Goal: Task Accomplishment & Management: Manage account settings

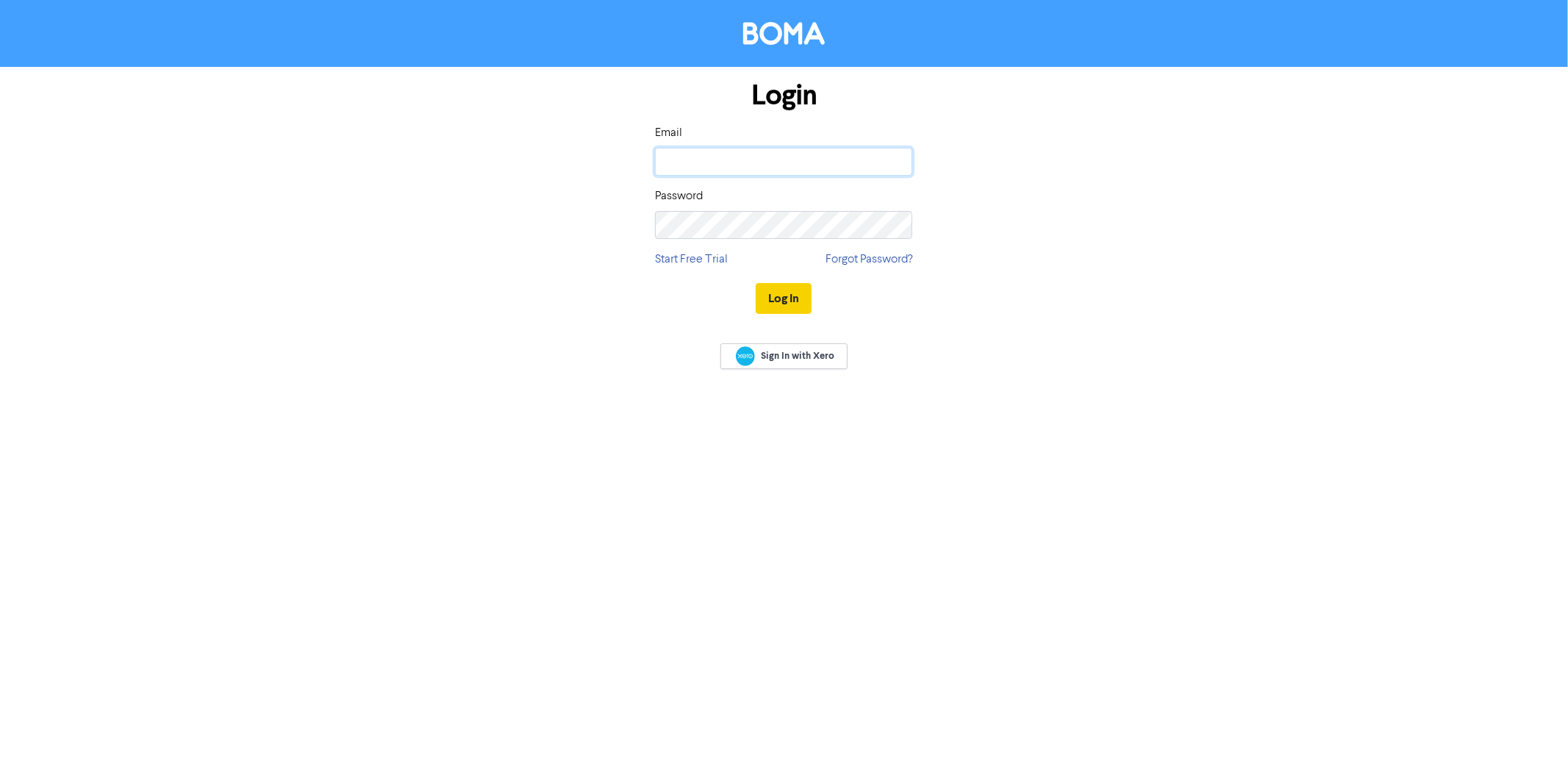
type input "[PERSON_NAME][EMAIL_ADDRESS][DOMAIN_NAME]"
click at [783, 298] on button "Log In" at bounding box center [783, 298] width 56 height 31
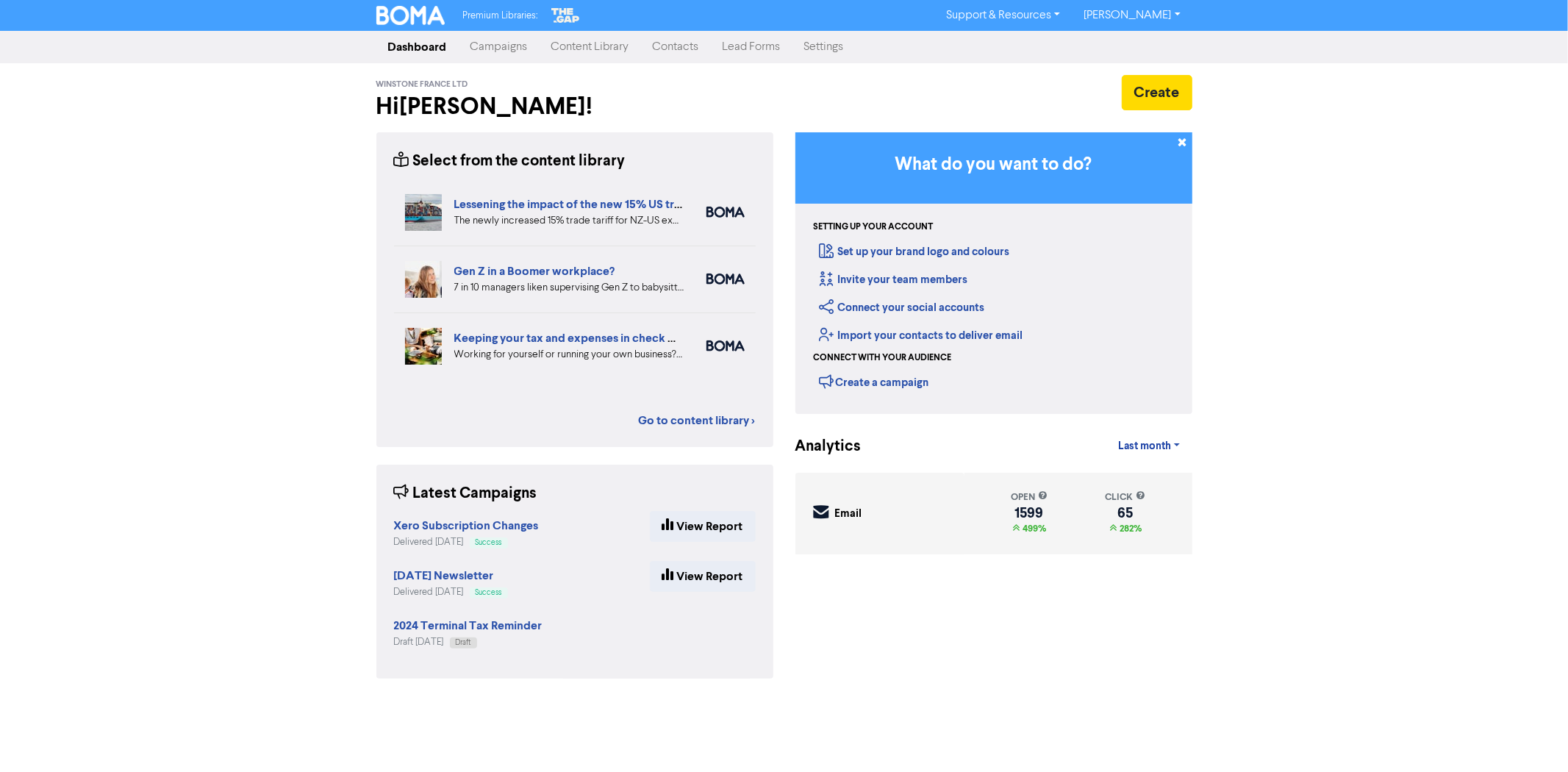
click at [674, 40] on link "Contacts" at bounding box center [676, 47] width 70 height 30
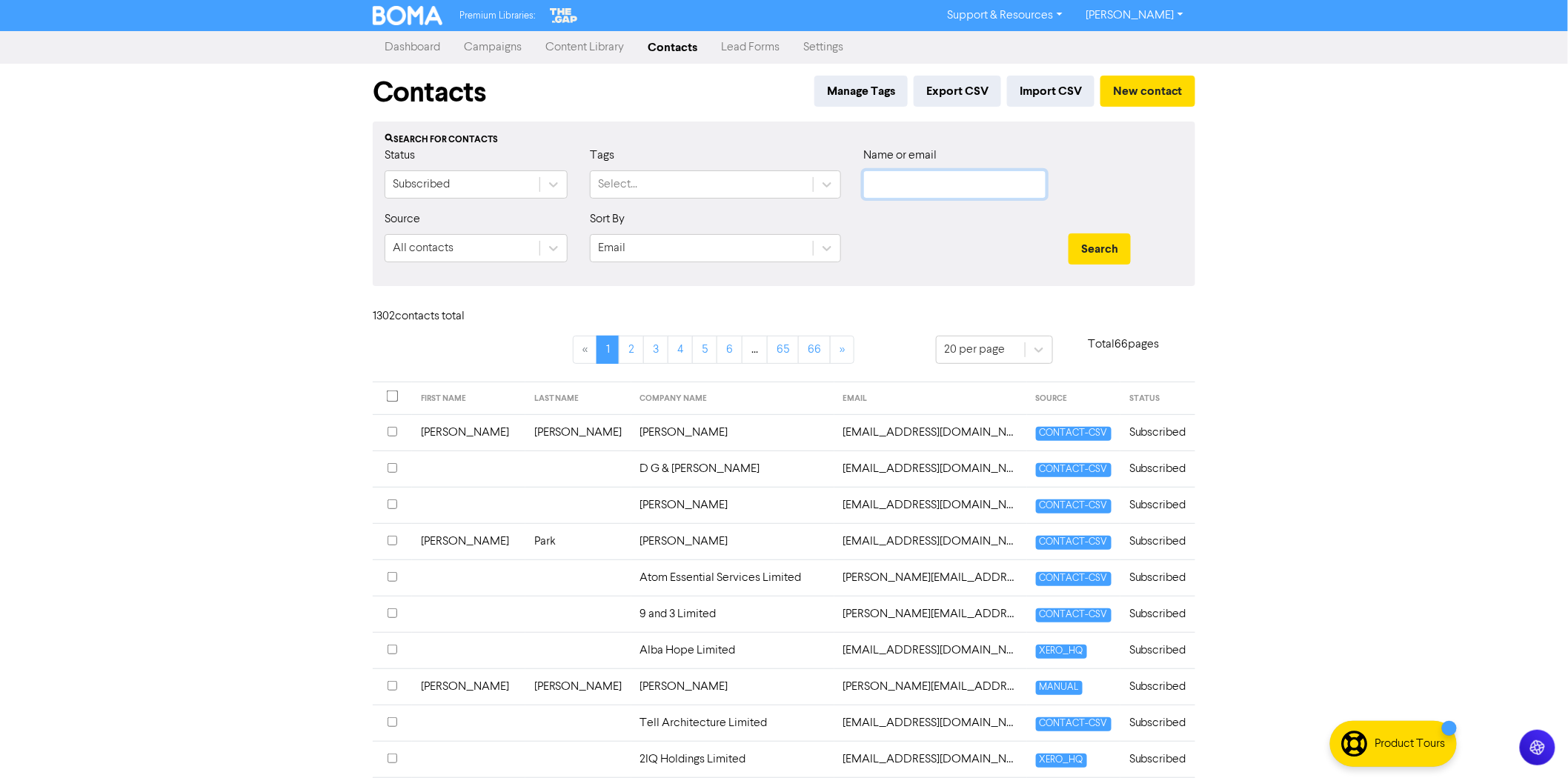
click at [886, 183] on input "text" at bounding box center [954, 184] width 183 height 28
click at [1068, 234] on button "Search" at bounding box center [1099, 249] width 62 height 31
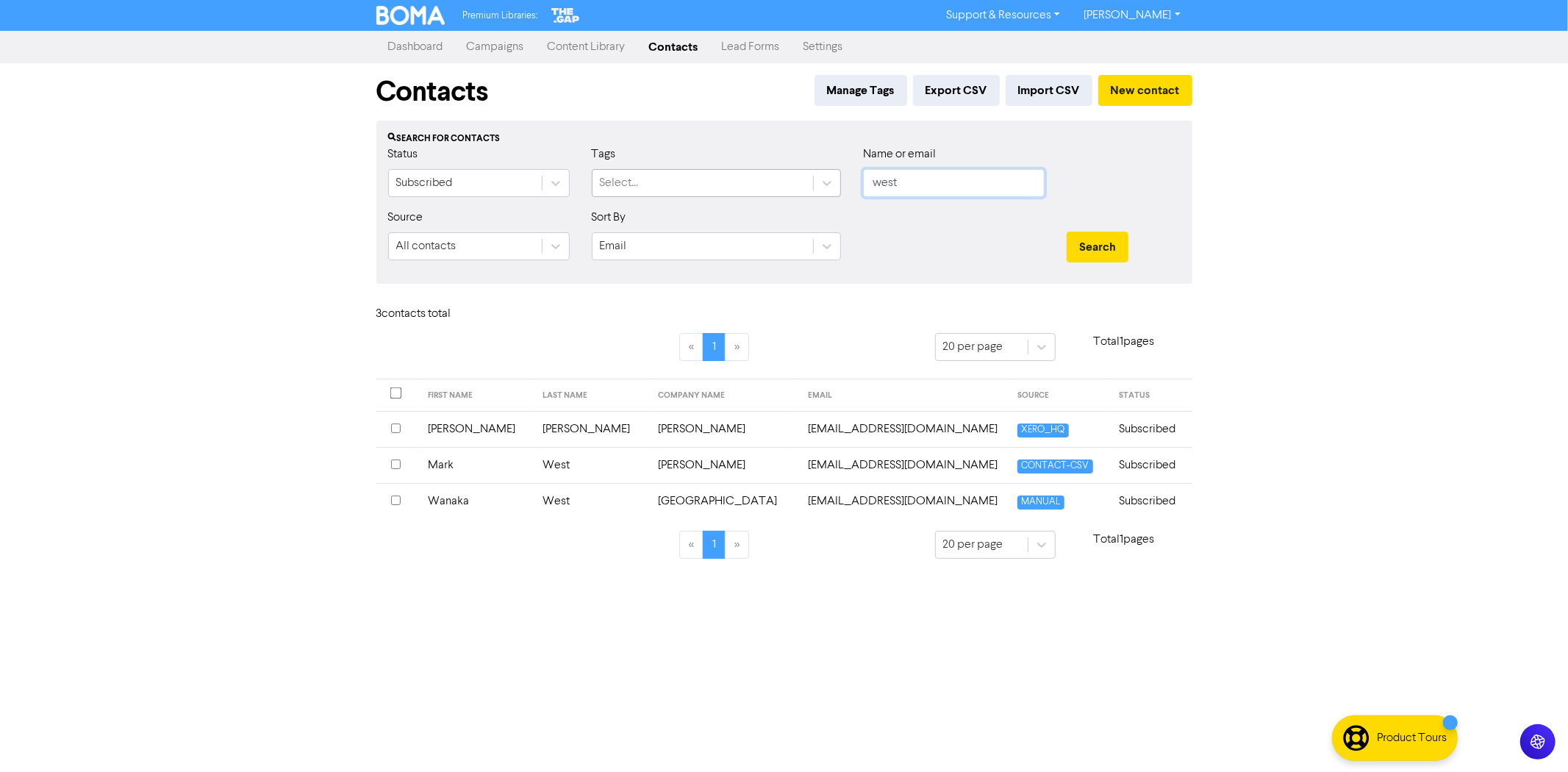
click at [763, 192] on div "Status Subscribed Tags Select... Name or email west" at bounding box center [784, 177] width 815 height 64
click at [1067, 232] on button "Search" at bounding box center [1098, 247] width 62 height 31
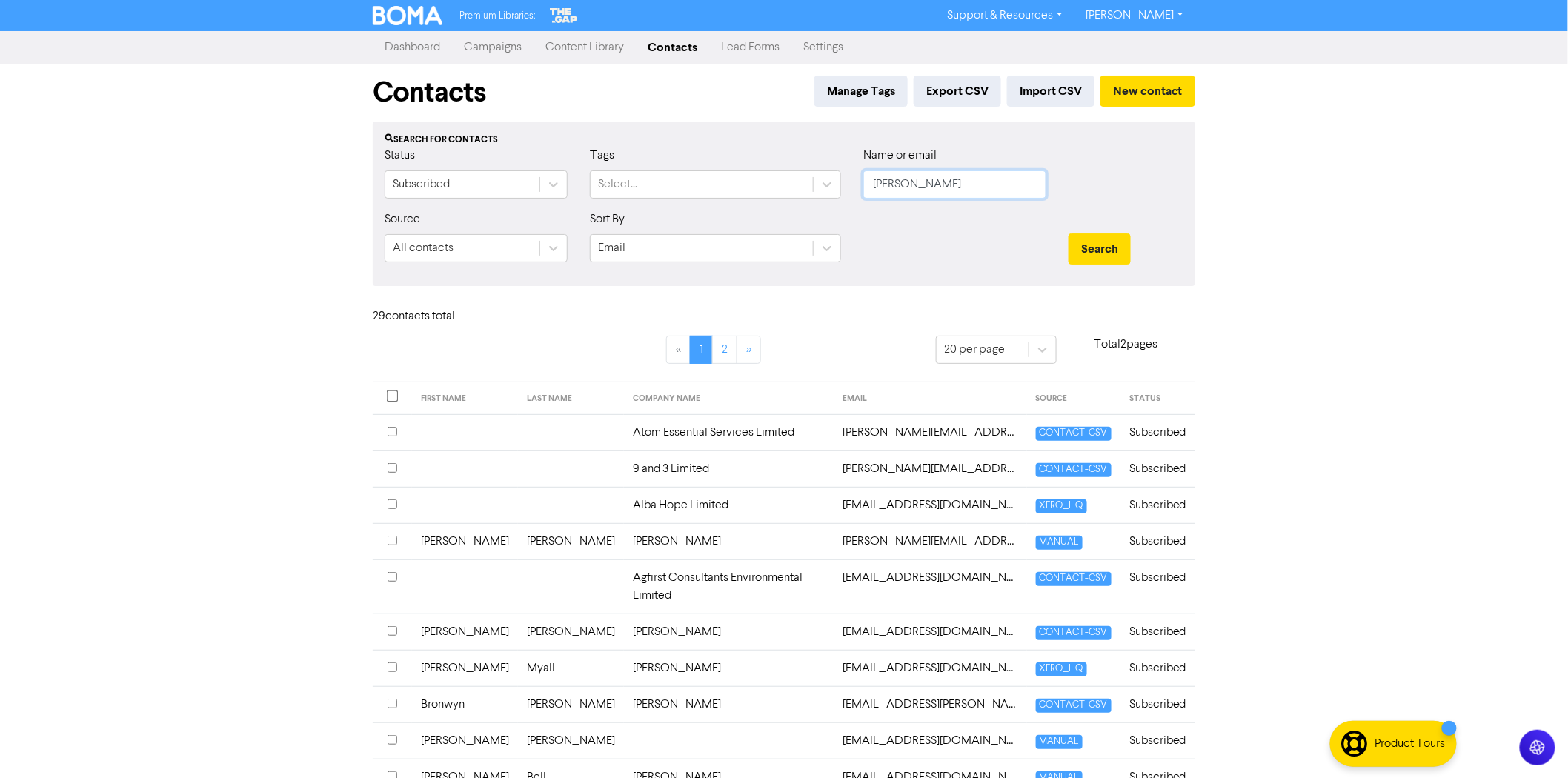
drag, startPoint x: 937, startPoint y: 187, endPoint x: 728, endPoint y: 208, distance: 210.1
click at [728, 208] on div "Status Subscribed Tags Select... Name or email [PERSON_NAME]" at bounding box center [784, 178] width 821 height 64
click at [1068, 234] on button "Search" at bounding box center [1099, 249] width 62 height 31
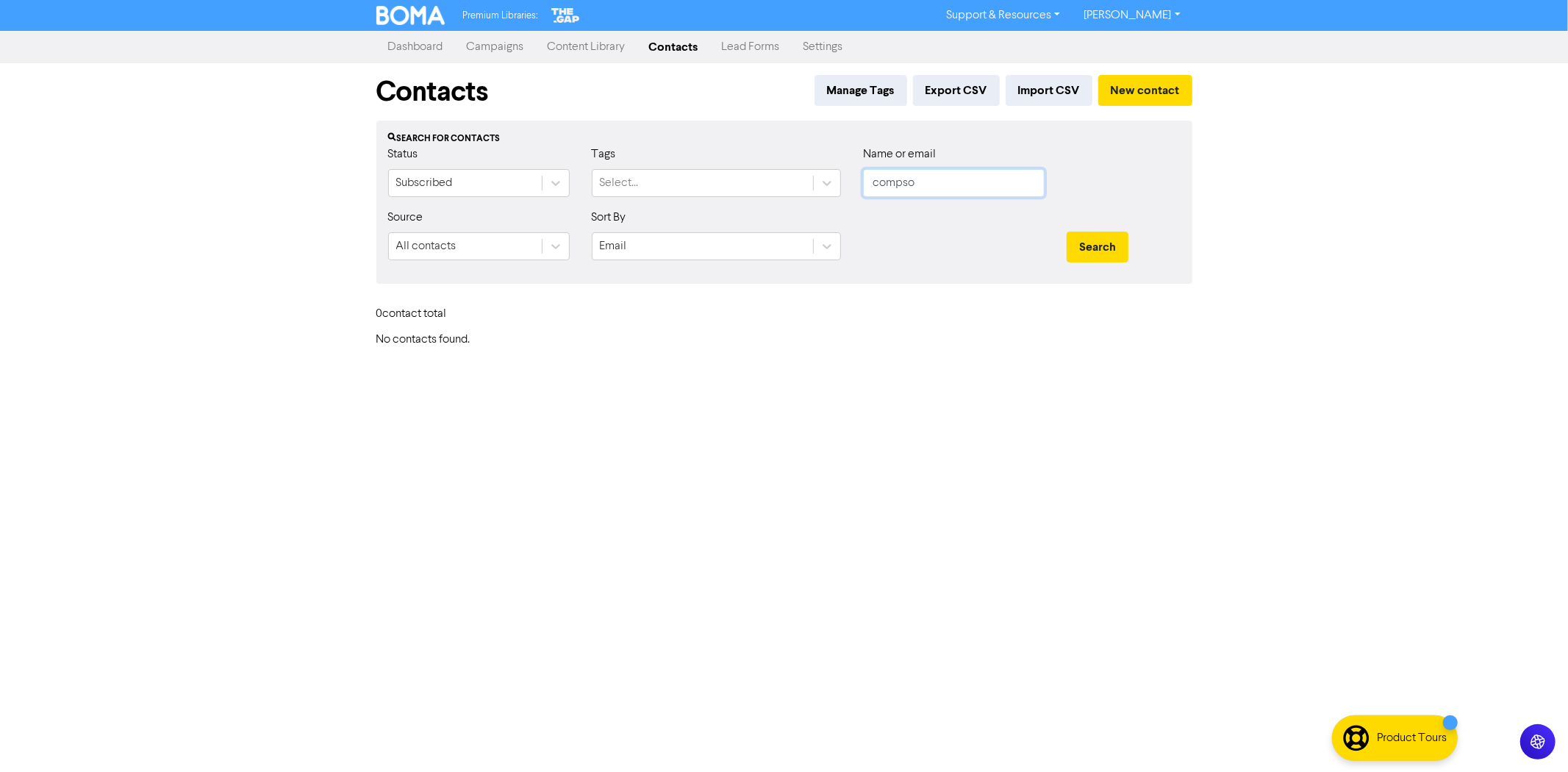
type input "compso"
click at [1067, 232] on button "Search" at bounding box center [1098, 247] width 62 height 31
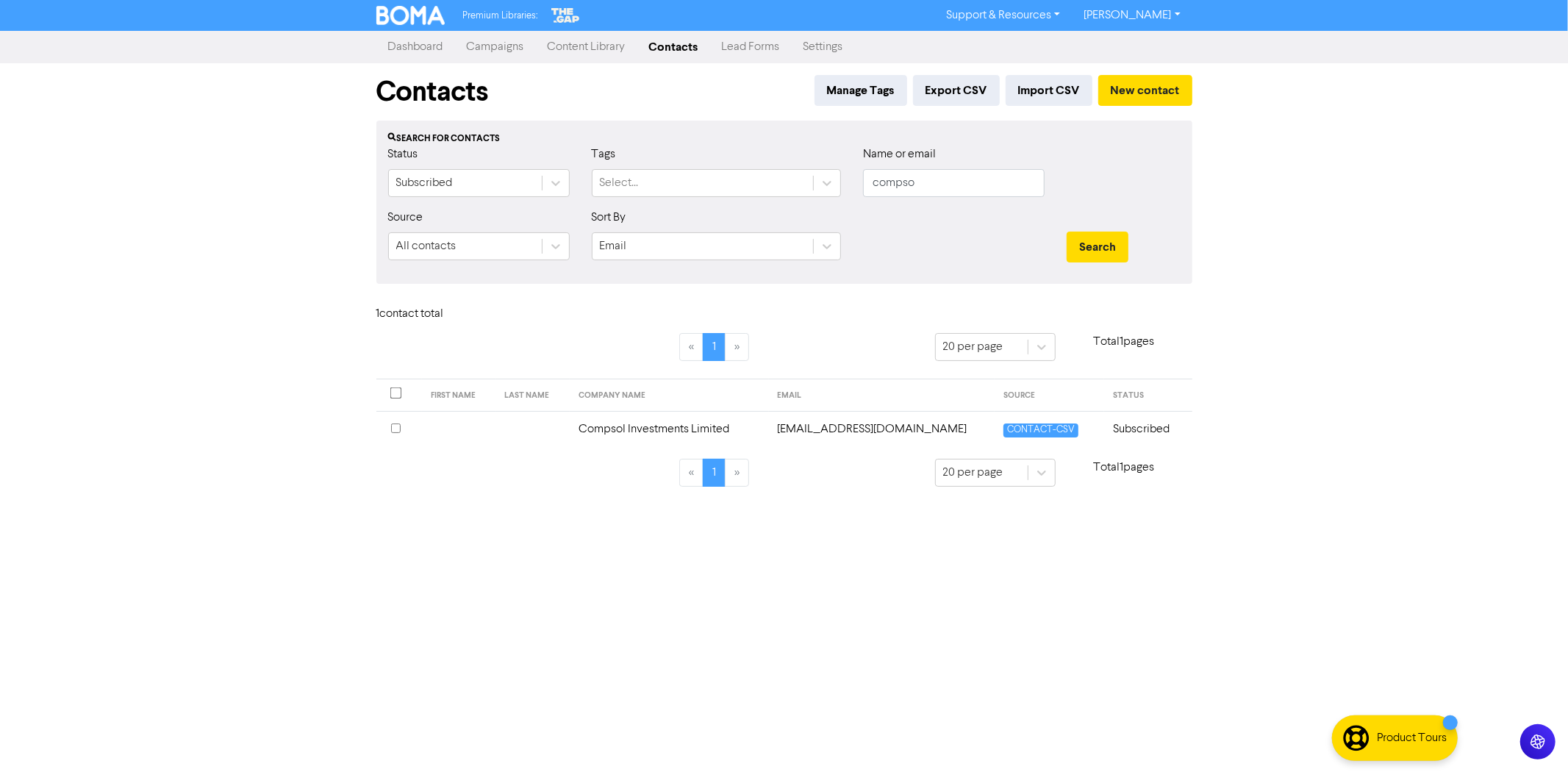
click at [393, 427] on input "checkbox" at bounding box center [396, 428] width 10 height 10
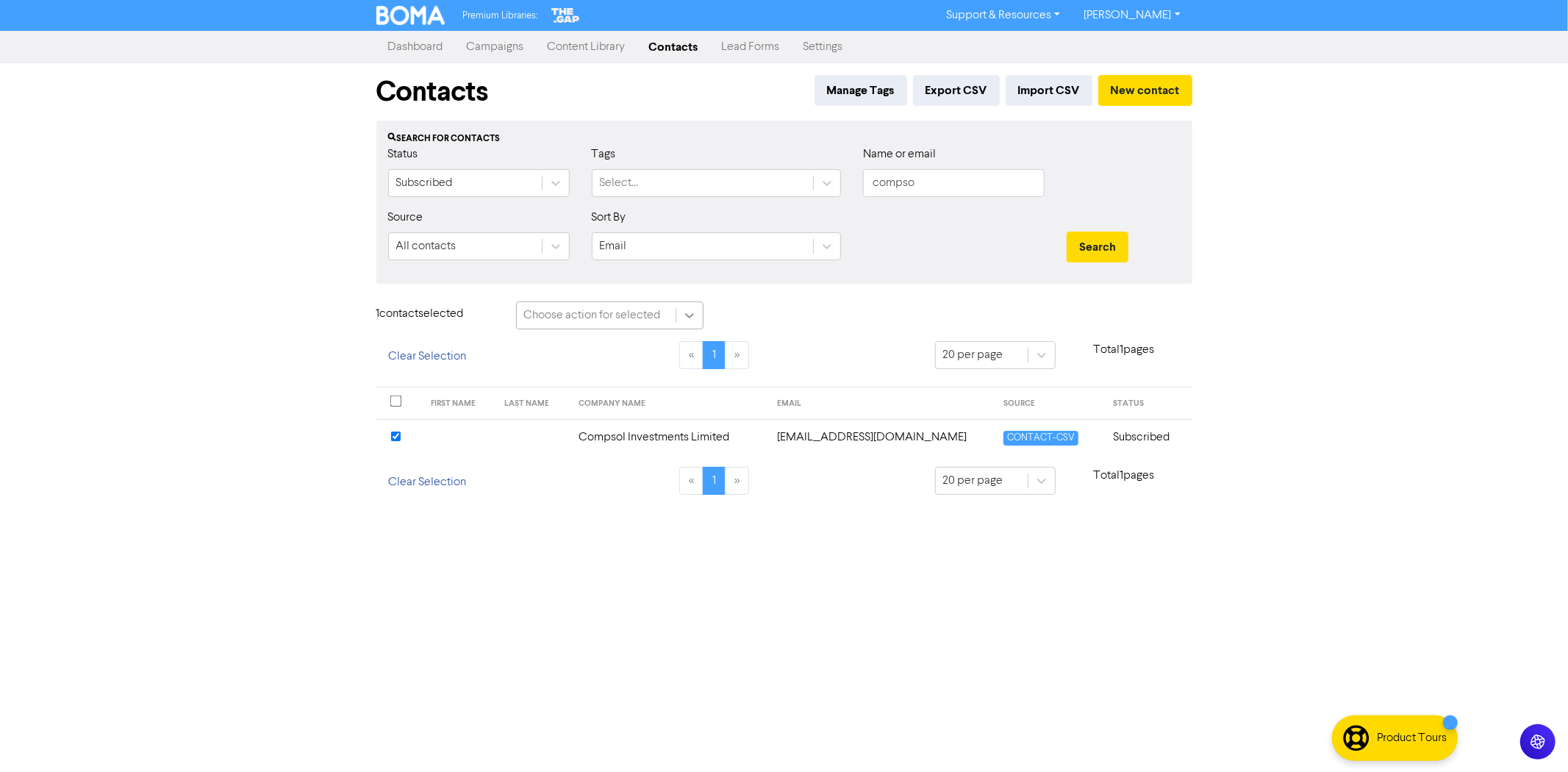
click at [689, 315] on icon at bounding box center [689, 316] width 14 height 14
click at [607, 384] on div "Delete Contacts" at bounding box center [610, 382] width 188 height 30
click at [796, 319] on button "Delete 1 contact" at bounding box center [779, 316] width 107 height 31
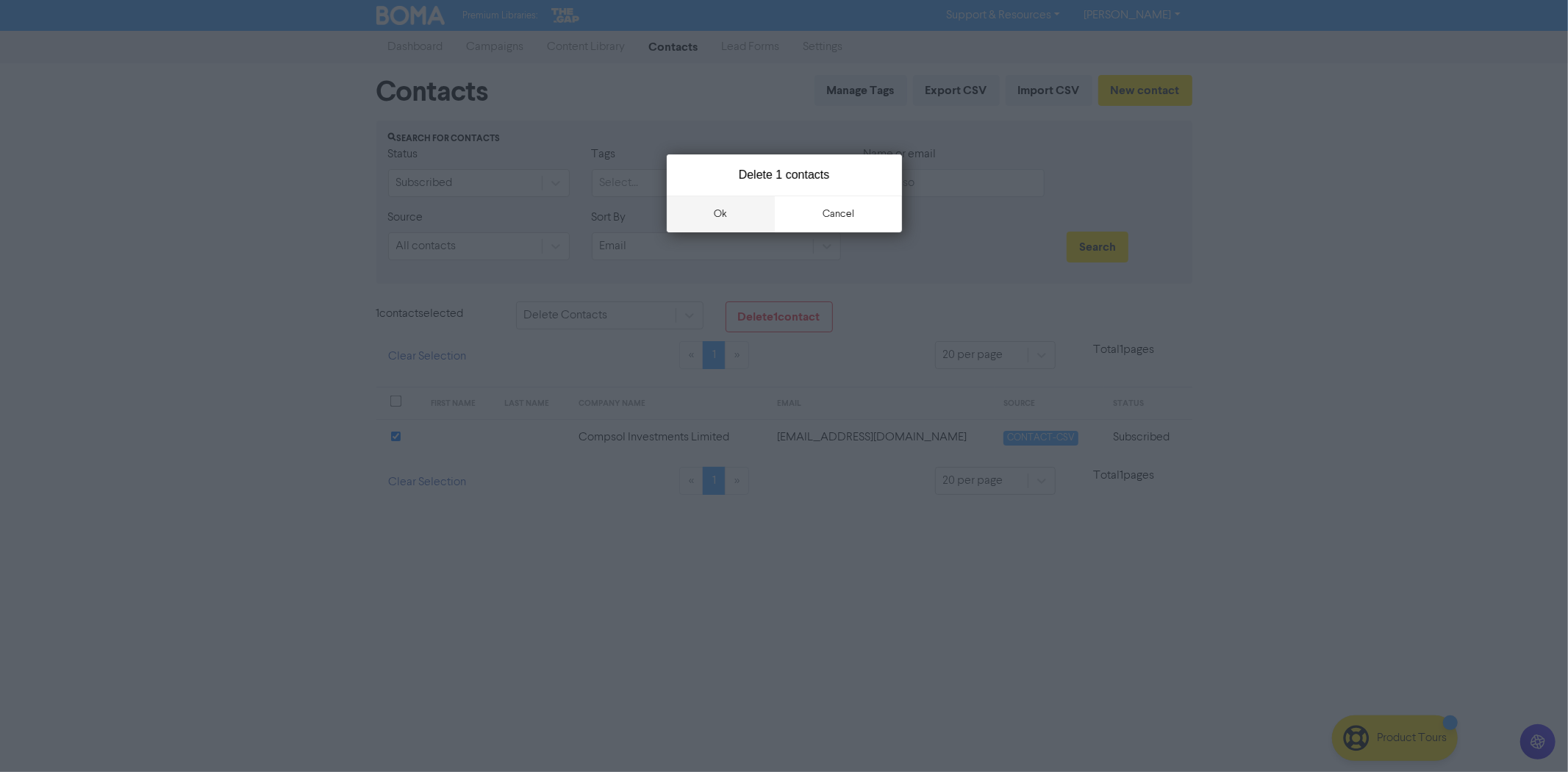
click at [736, 217] on button "ok" at bounding box center [721, 214] width 109 height 37
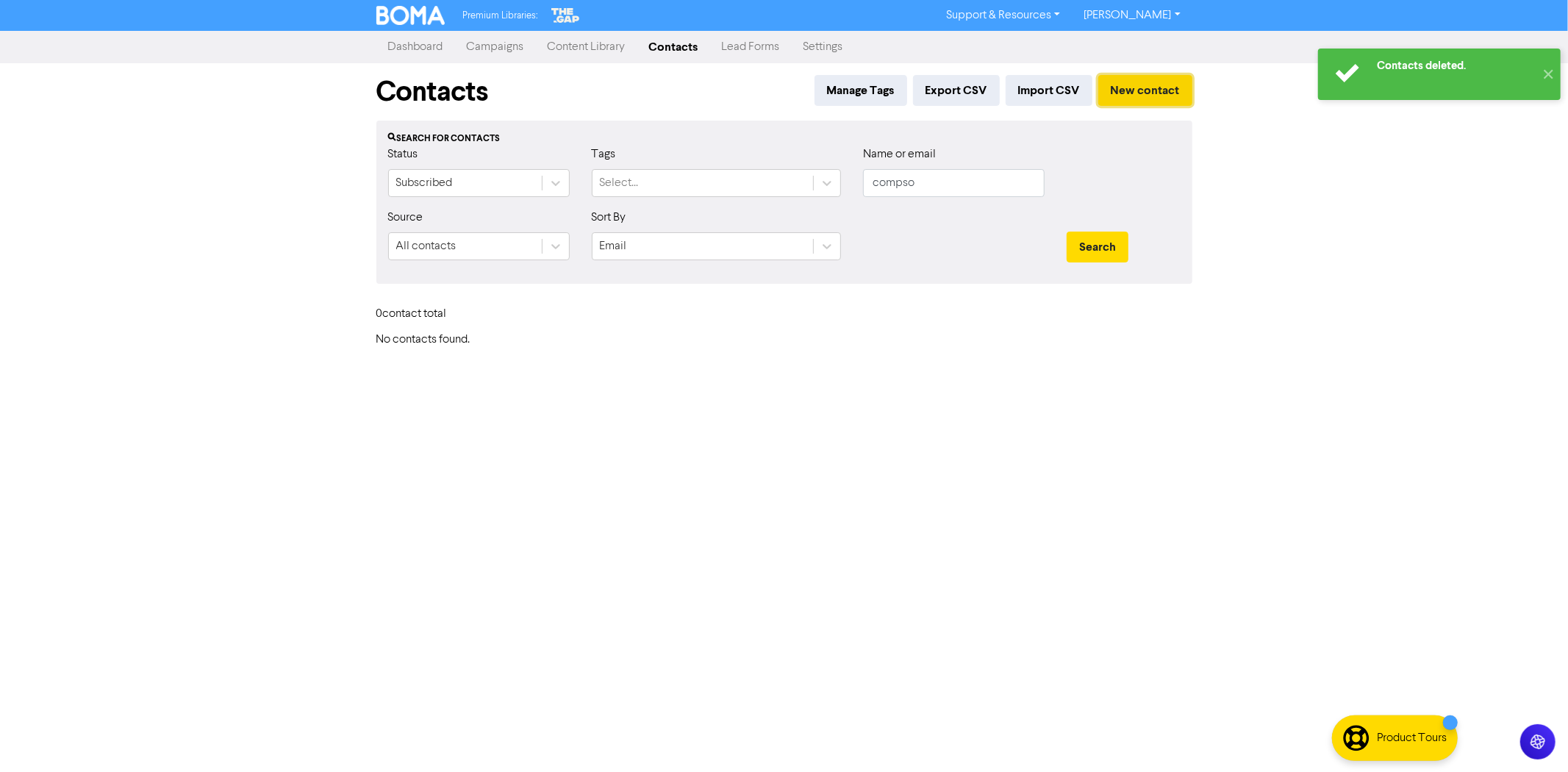
click at [1171, 93] on button "New contact" at bounding box center [1145, 90] width 94 height 31
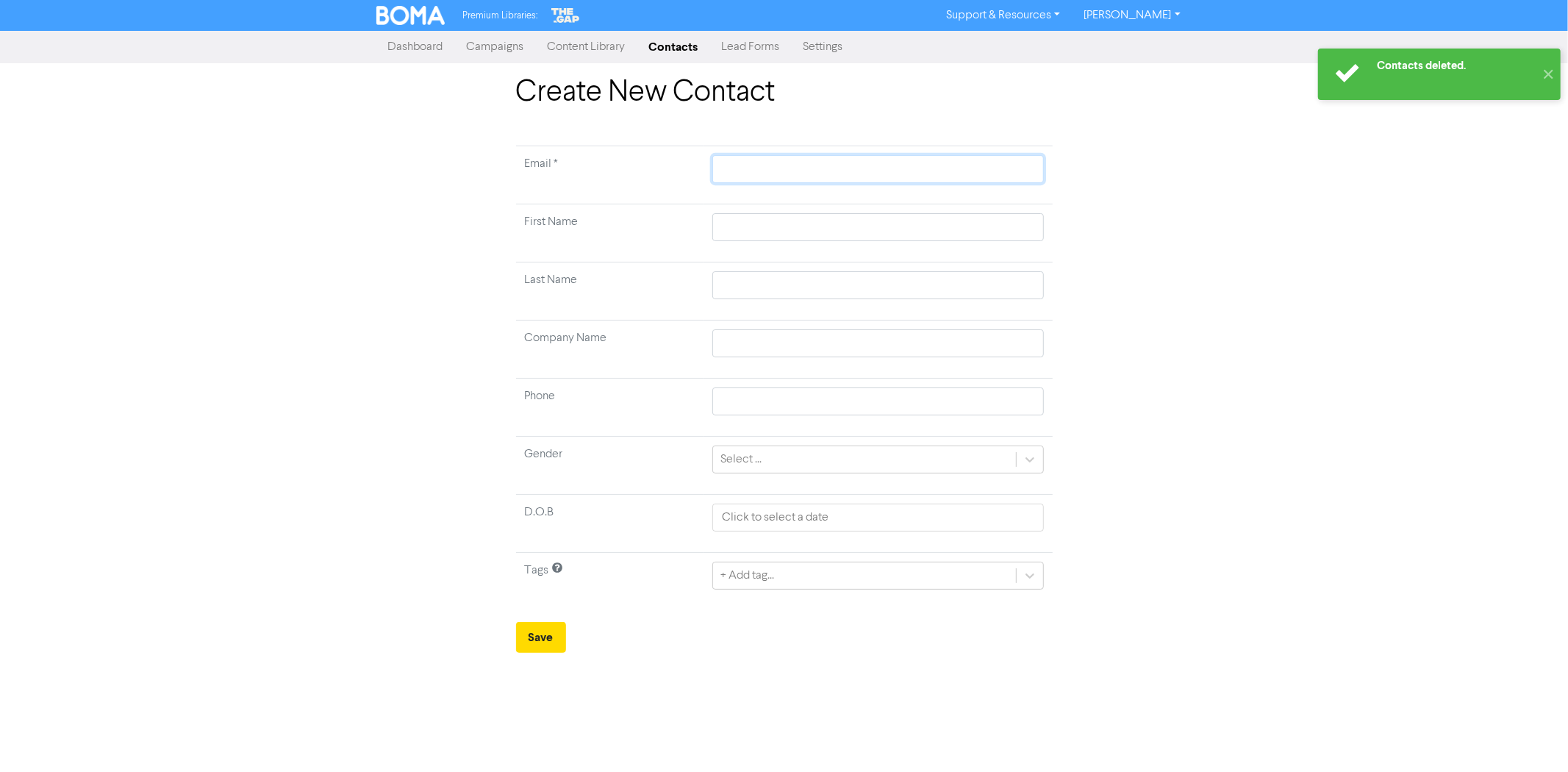
drag, startPoint x: 780, startPoint y: 167, endPoint x: 833, endPoint y: 167, distance: 53.0
click at [780, 167] on input "text" at bounding box center [878, 169] width 331 height 28
paste input "[PERSON_NAME][EMAIL_ADDRESS][DOMAIN_NAME]"
type input "[PERSON_NAME][EMAIL_ADDRESS][DOMAIN_NAME]"
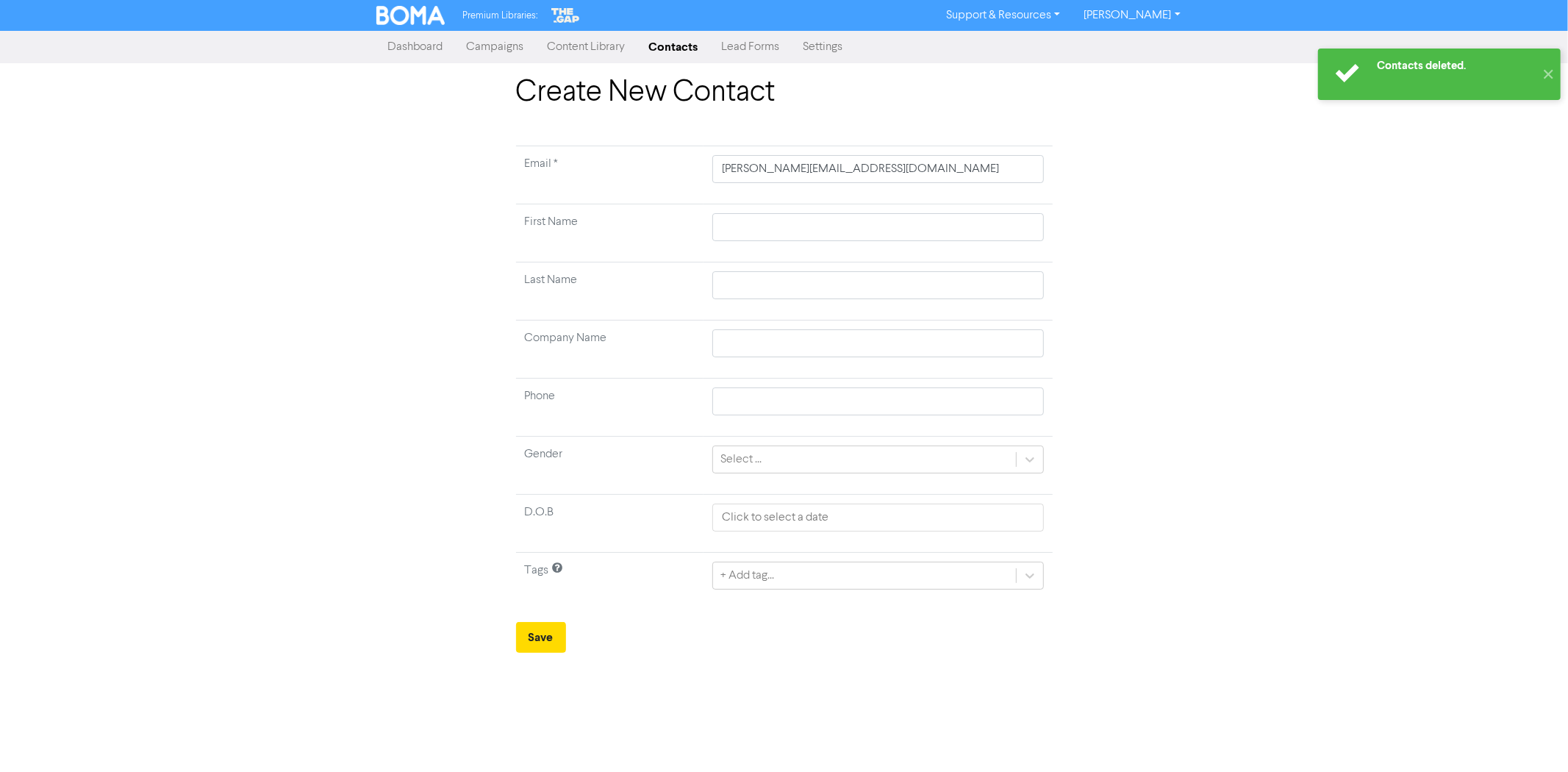
click at [829, 209] on td at bounding box center [878, 233] width 349 height 58
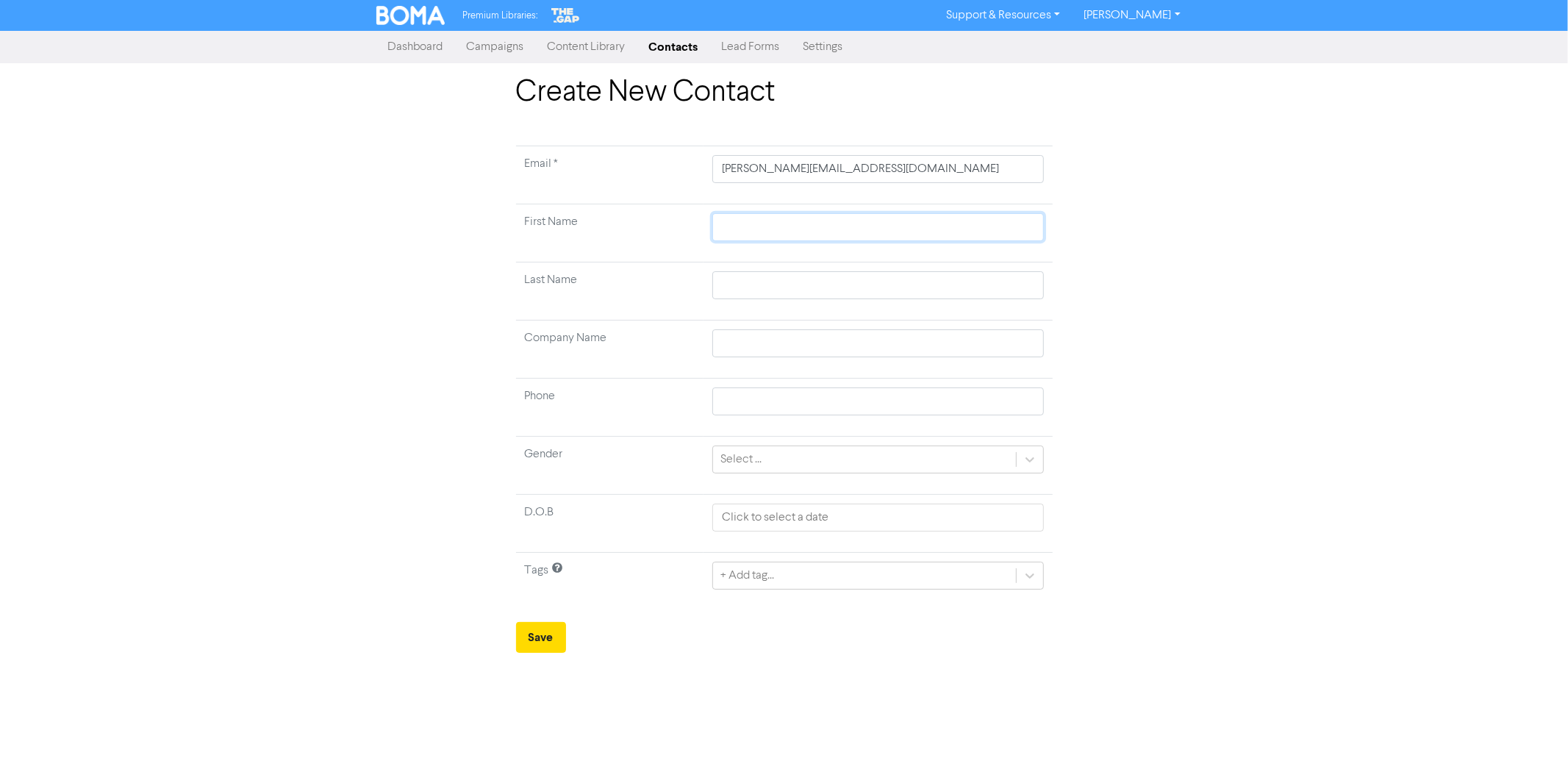
click at [830, 217] on input "text" at bounding box center [878, 227] width 331 height 28
type input "M"
type input "Ma"
type input "Mar"
type input "[PERSON_NAME]"
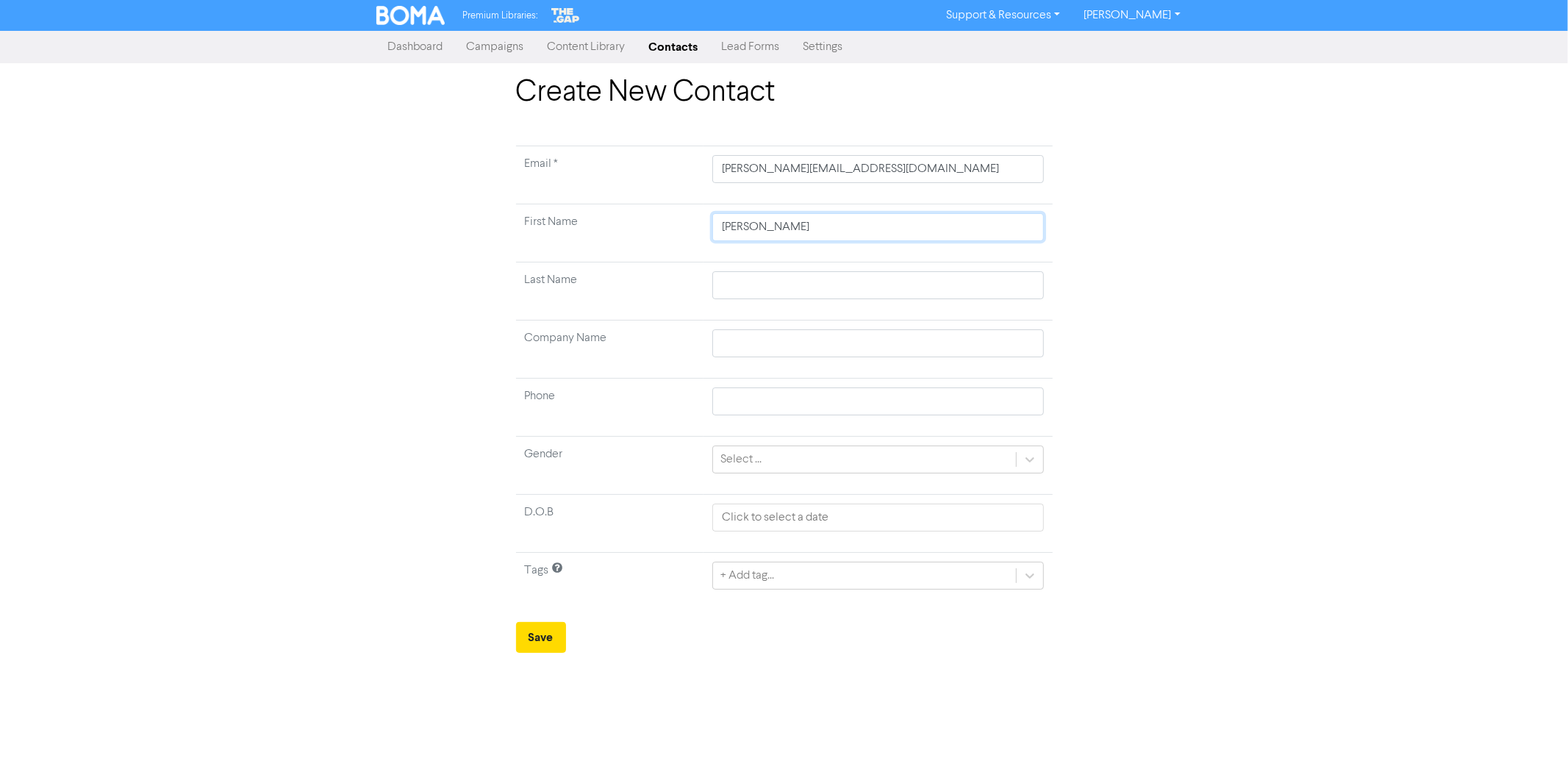
type input "[PERSON_NAME]"
type input "W"
type input "We"
type input "[PERSON_NAME]"
type input "West"
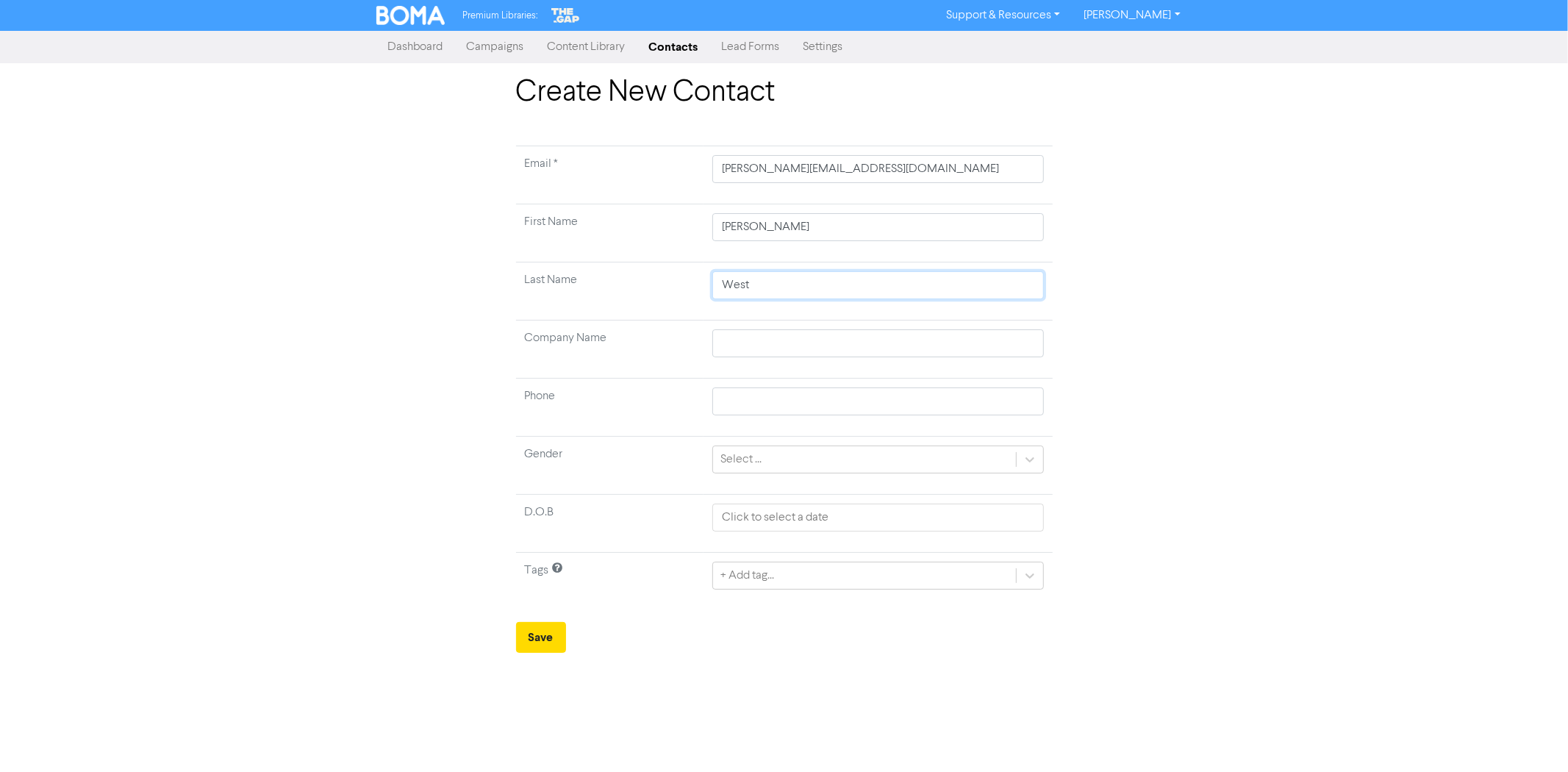
type input "West"
type input "W"
type input "We"
type input "[PERSON_NAME]"
type input "West"
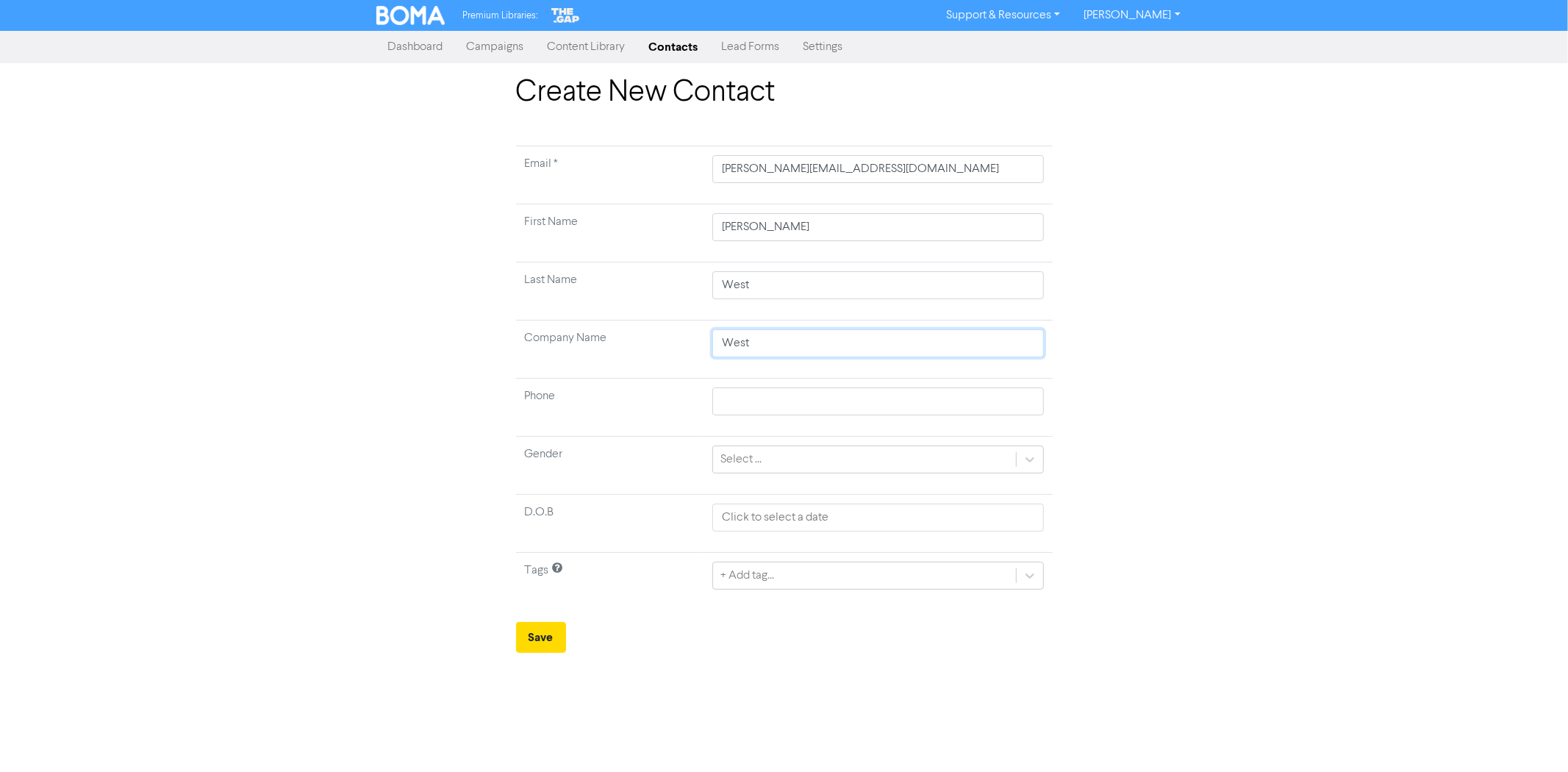
type input "West"
type input "West F"
type input "West Fa"
type input "West Fam"
type input "West Fami"
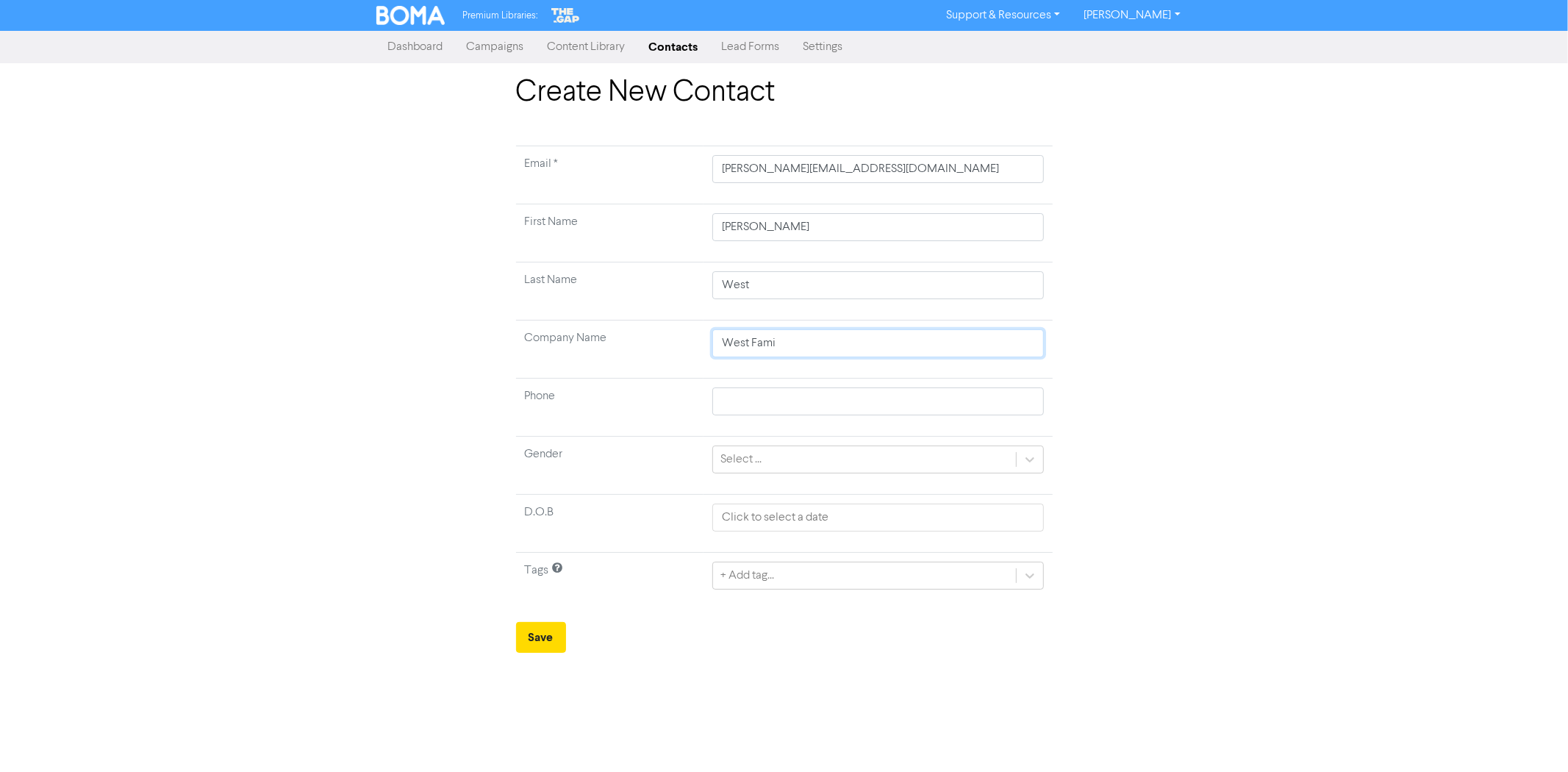
type input "West Famiy"
type input "West Famiyl"
type input "West Famiy"
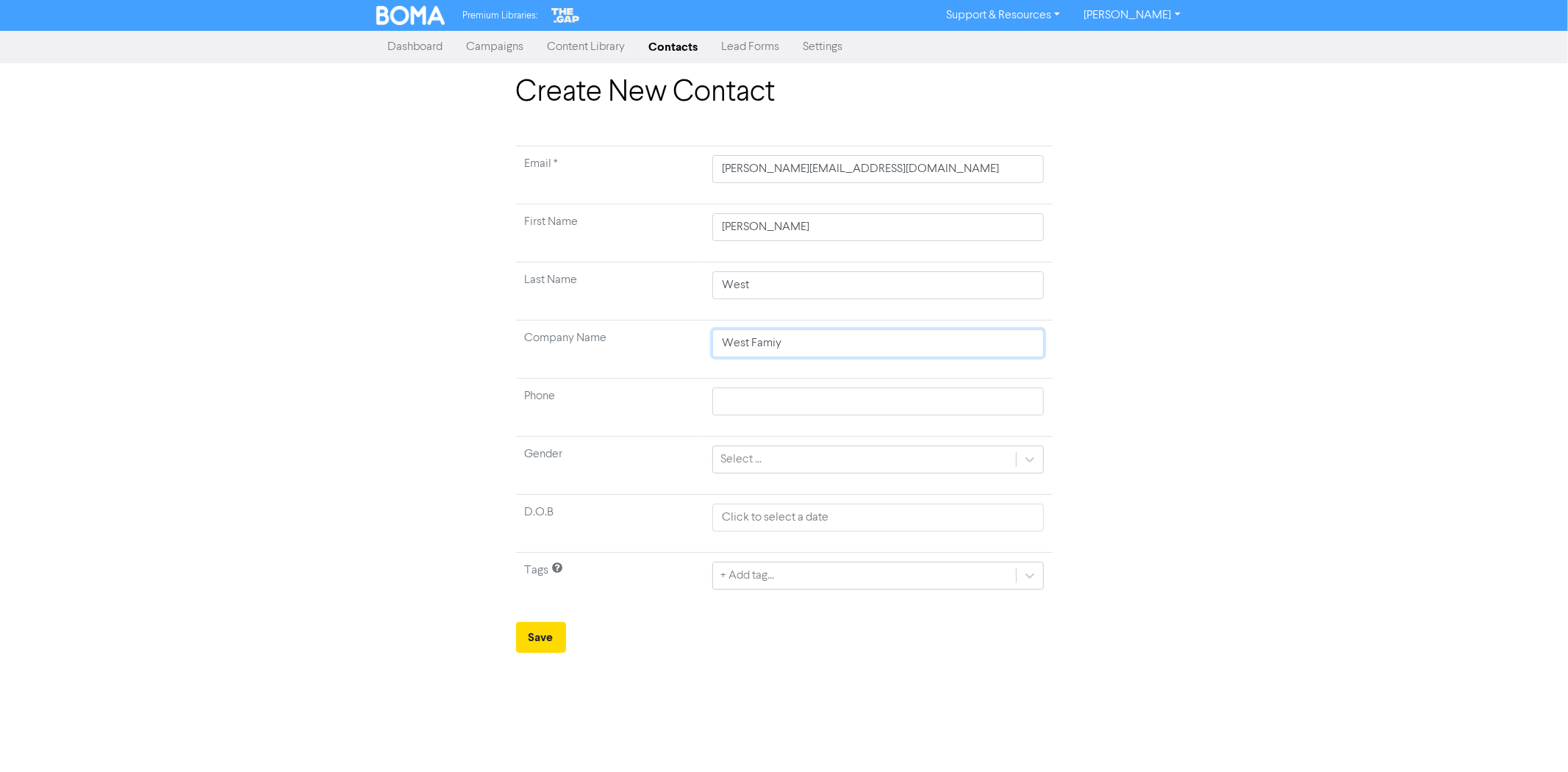
type input "West Fami"
type input "West Famil"
type input "West Family"
type input "West Family T"
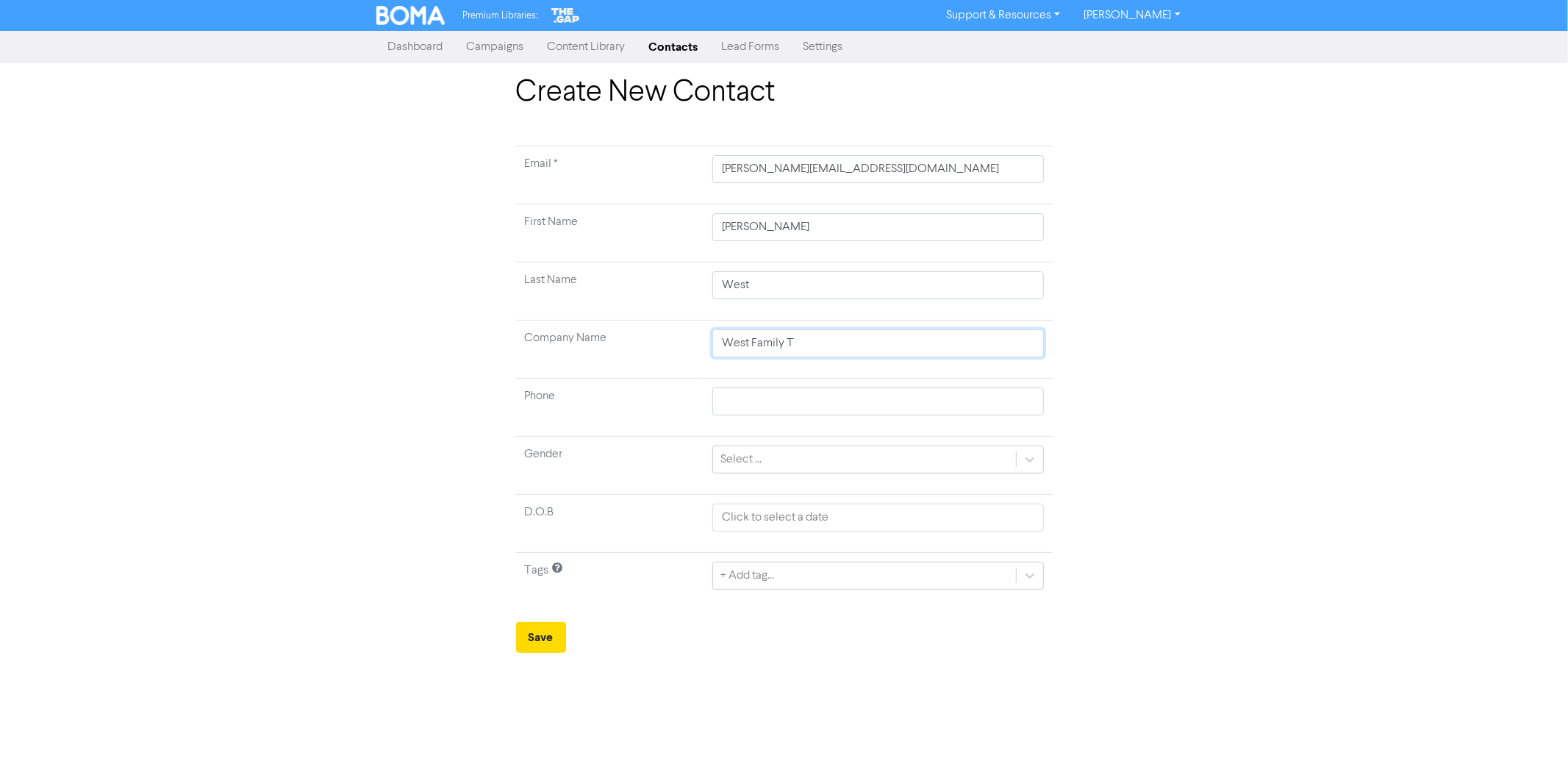
type input "West Family Tr"
type input "West Family Tru"
type input "West Family Trus"
type input "West Family Trust"
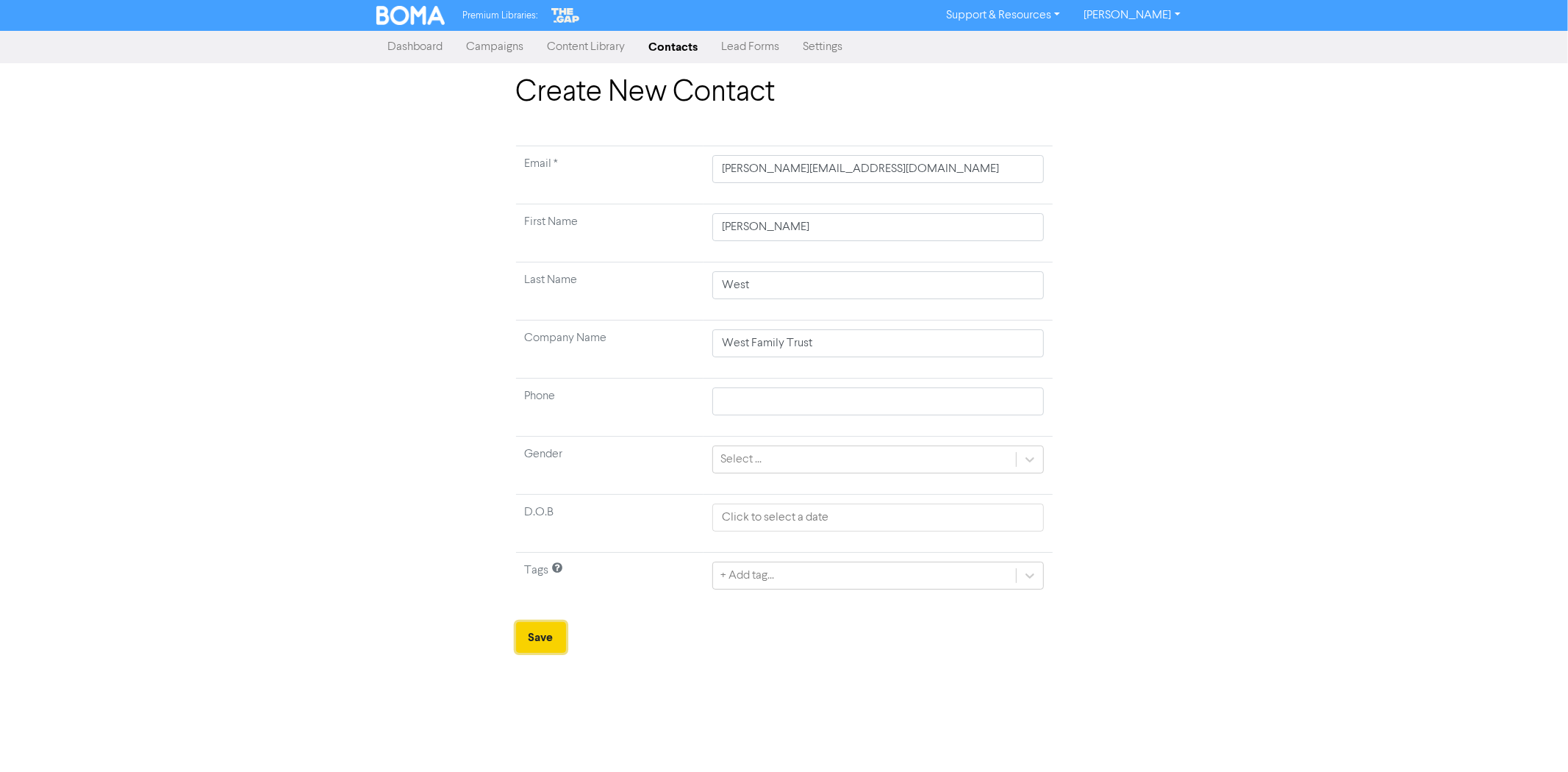
click at [552, 638] on button "Save" at bounding box center [541, 637] width 50 height 31
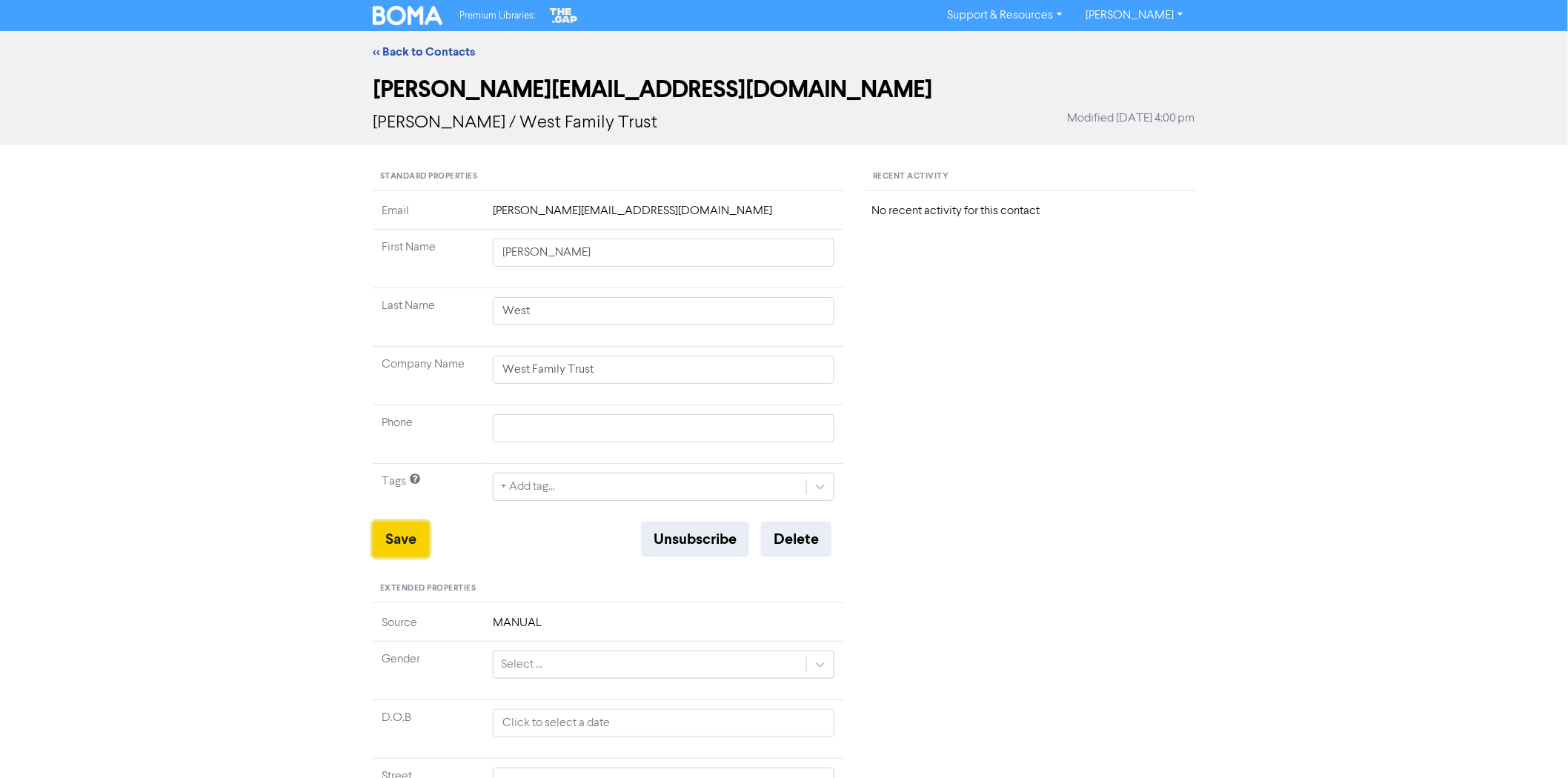
click at [408, 539] on button "Save" at bounding box center [400, 539] width 56 height 36
click at [443, 47] on link "<< Back to Contacts" at bounding box center [424, 52] width 102 height 15
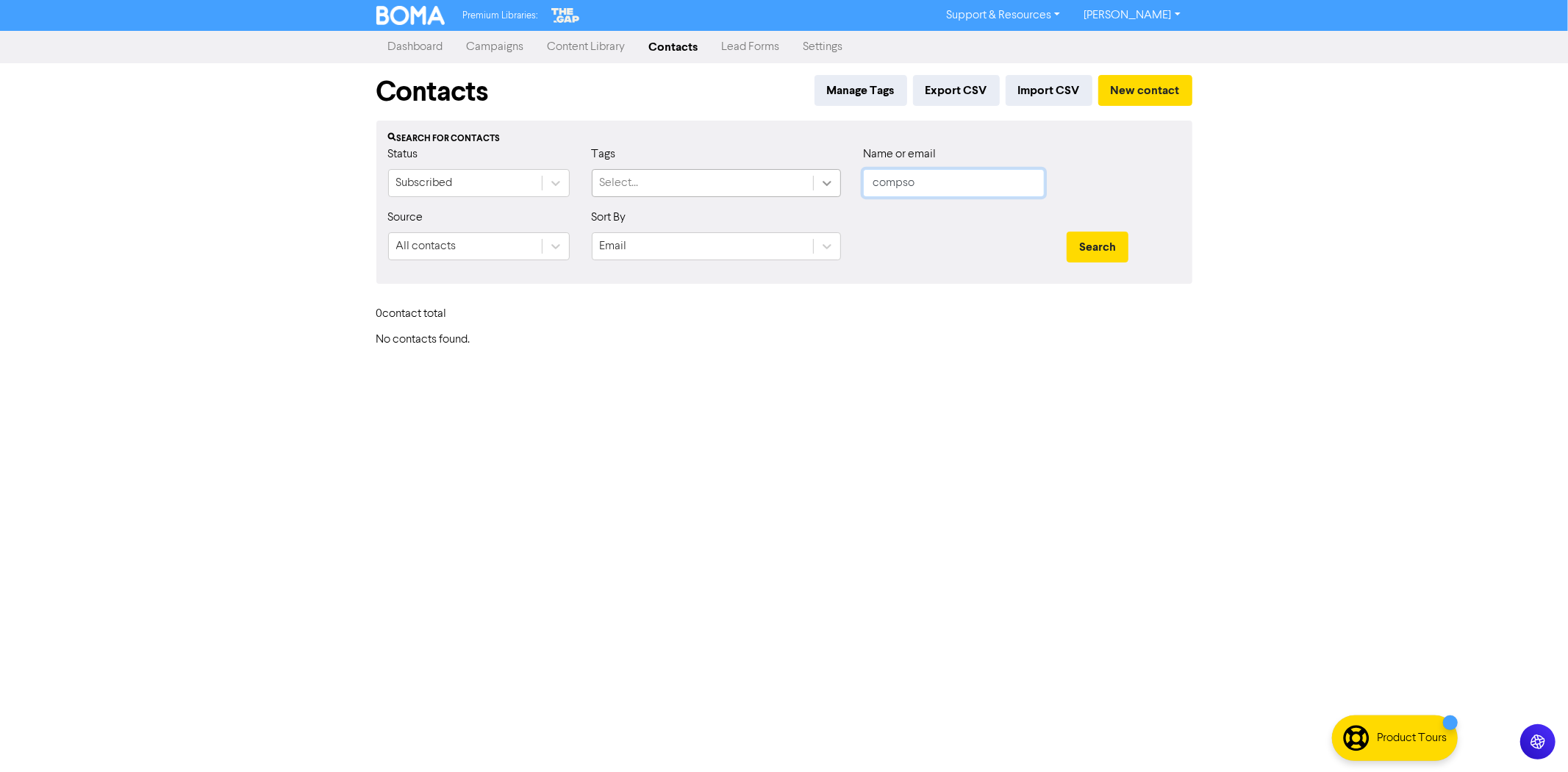
drag, startPoint x: 956, startPoint y: 192, endPoint x: 820, endPoint y: 188, distance: 136.1
click at [820, 188] on div "Status Subscribed Tags Select... Name or email compso" at bounding box center [784, 177] width 815 height 64
click at [1067, 232] on button "Search" at bounding box center [1098, 247] width 62 height 31
drag, startPoint x: 934, startPoint y: 179, endPoint x: 839, endPoint y: 185, distance: 95.2
click at [831, 186] on div "Status Subscribed Tags Select... Name or email holmfirth" at bounding box center [784, 177] width 815 height 64
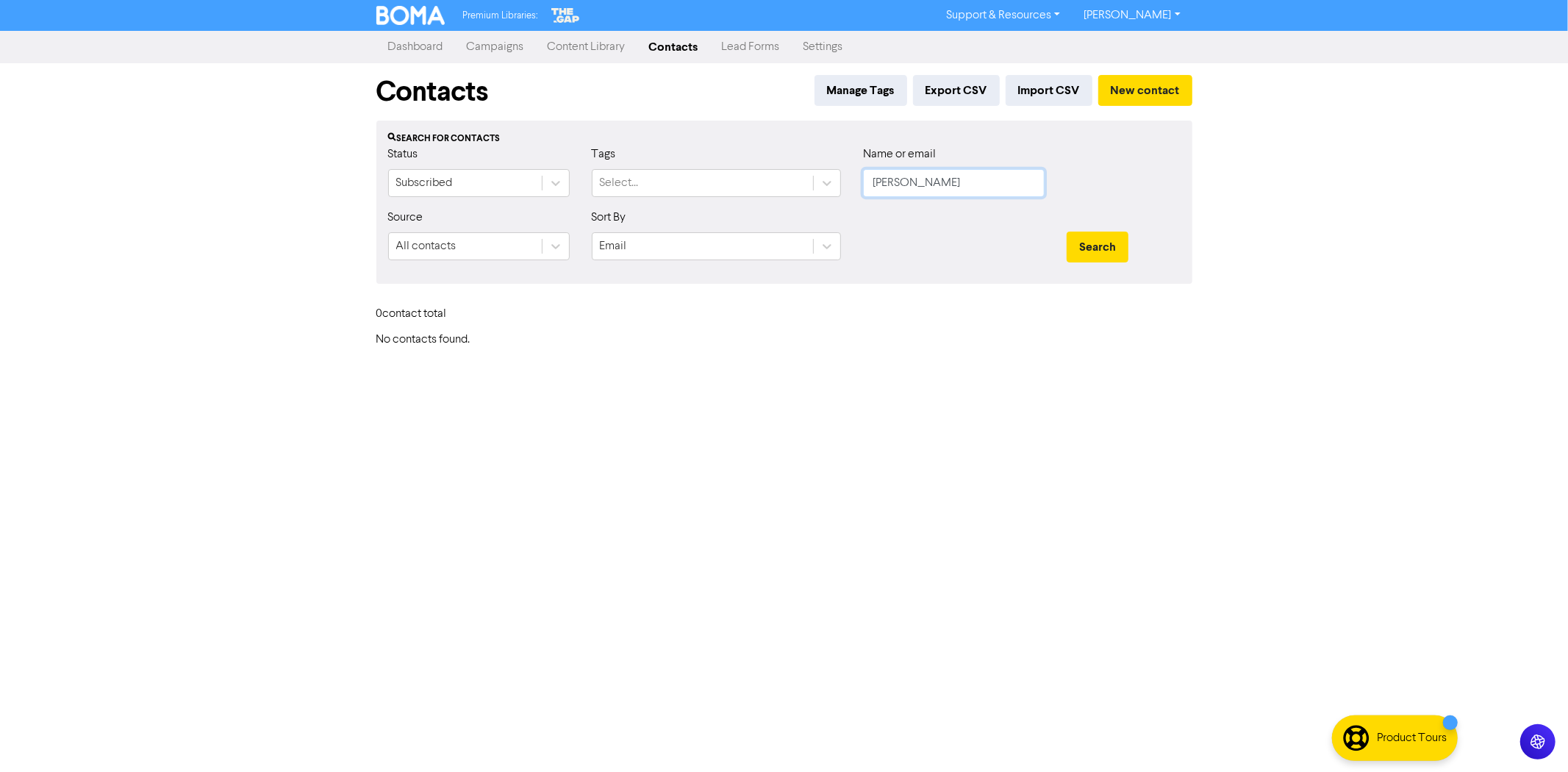
type input "[PERSON_NAME]"
click at [1067, 232] on button "Search" at bounding box center [1098, 247] width 62 height 31
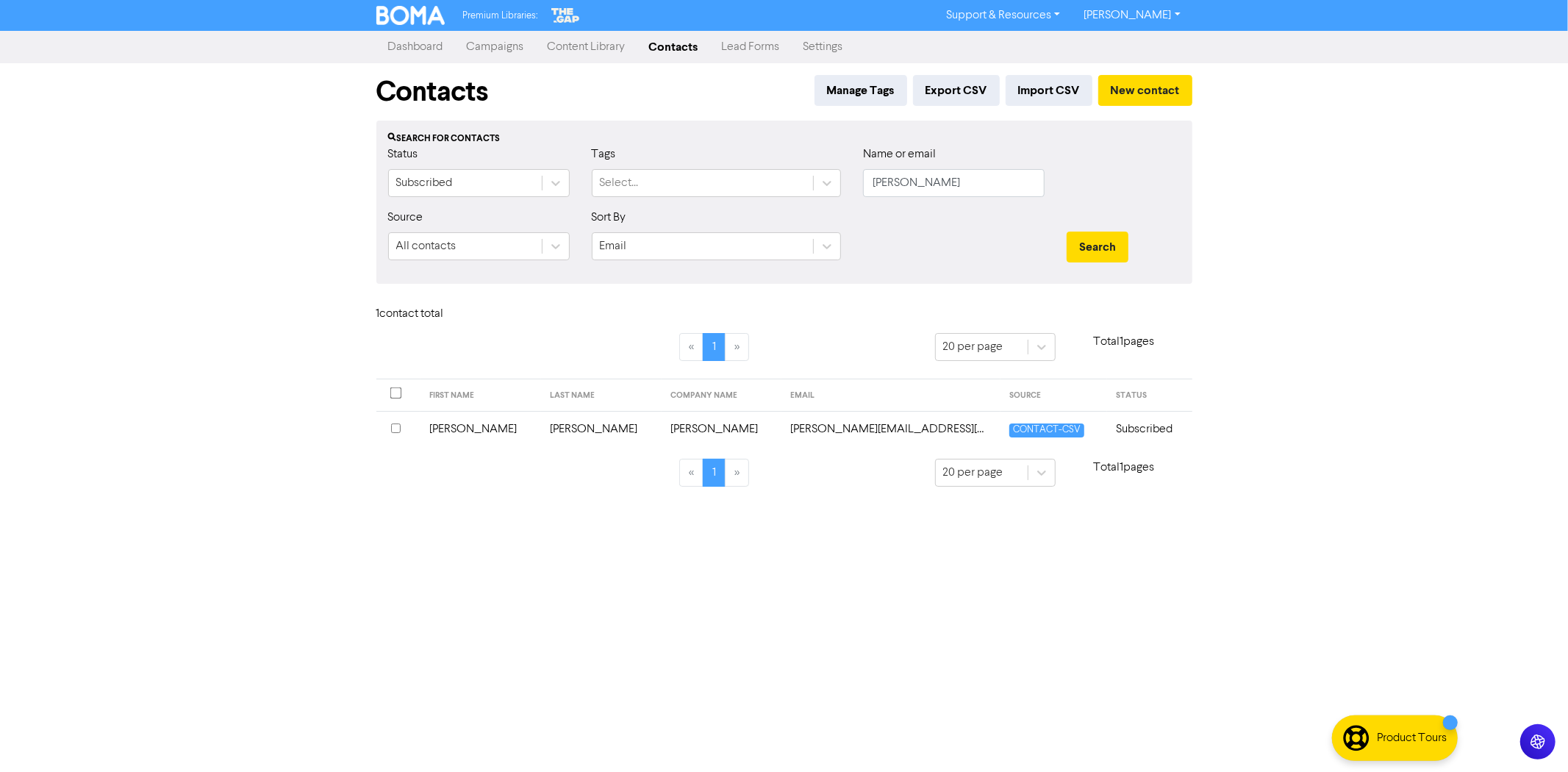
click at [391, 425] on input "checkbox" at bounding box center [396, 428] width 10 height 10
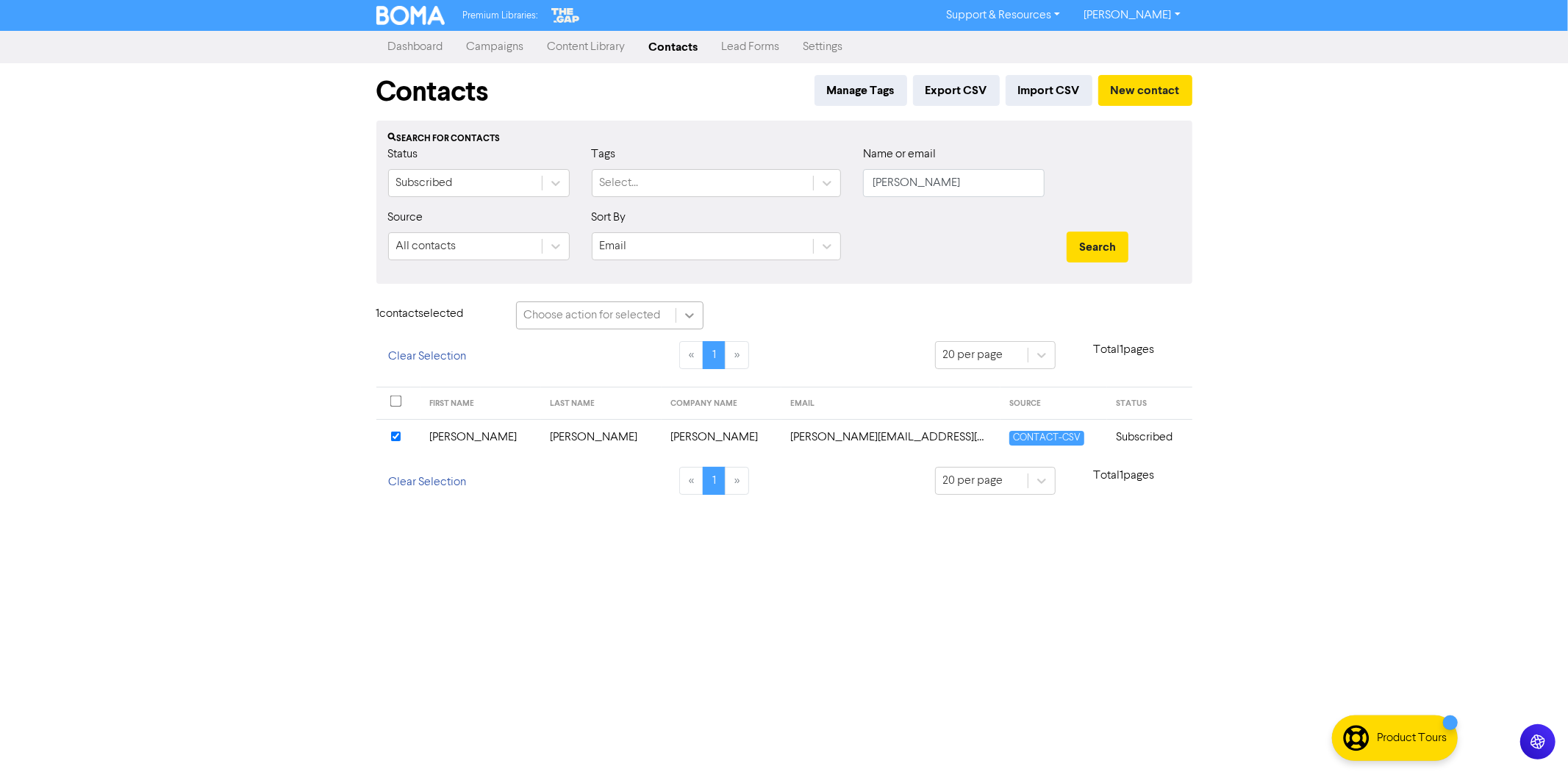
click at [685, 314] on icon at bounding box center [689, 316] width 14 height 14
click at [614, 384] on div "Delete Contacts" at bounding box center [610, 382] width 188 height 30
click at [785, 316] on button "Delete 1 contact" at bounding box center [779, 316] width 107 height 31
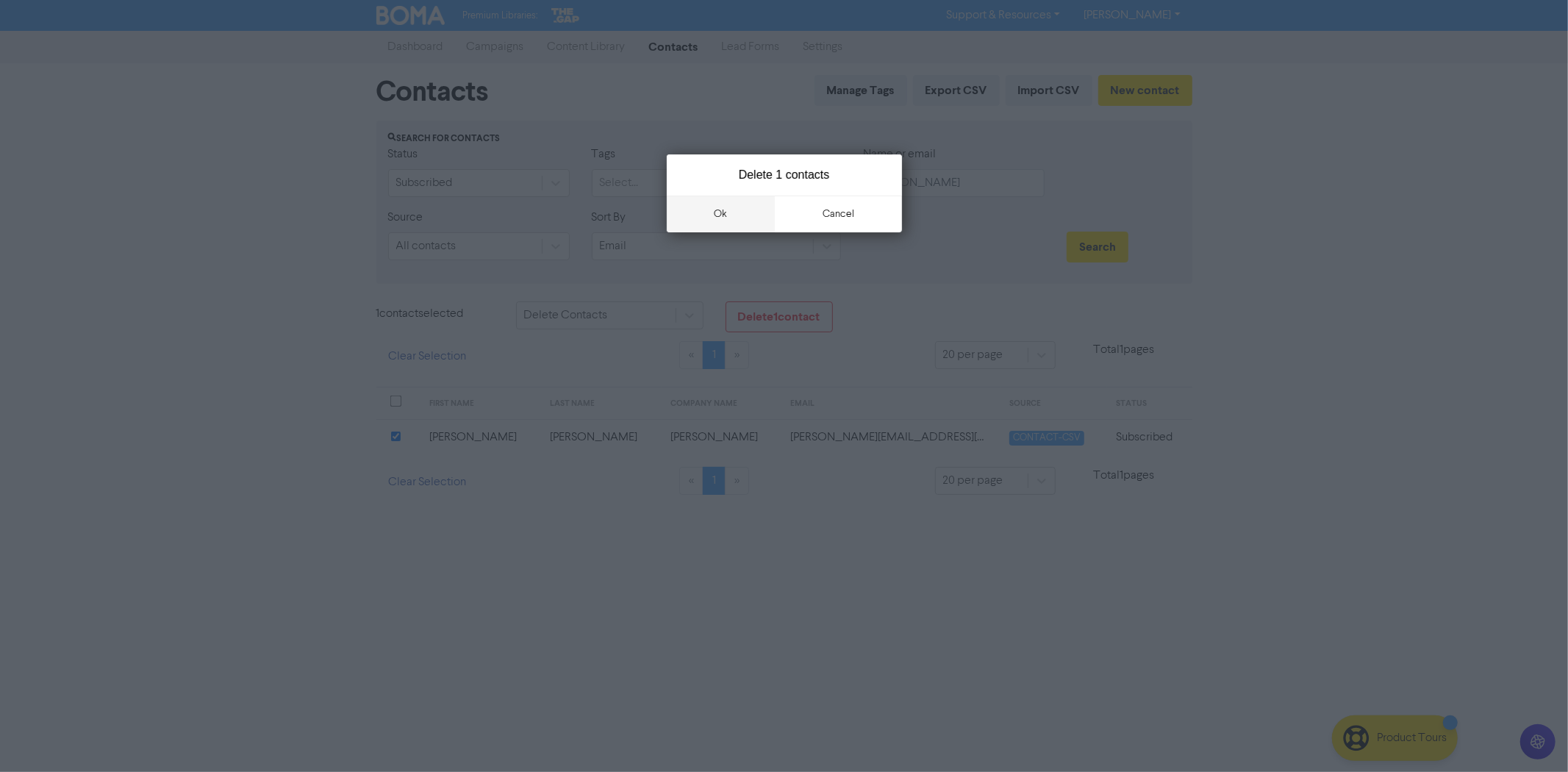
click at [730, 209] on button "ok" at bounding box center [721, 214] width 109 height 37
